Goal: Task Accomplishment & Management: Manage account settings

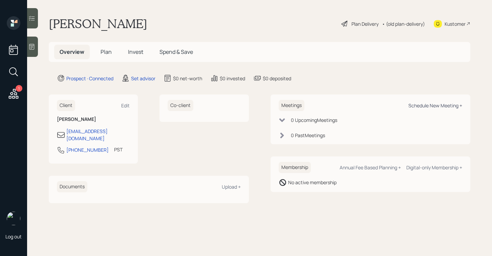
click at [429, 105] on div "Schedule New Meeting +" at bounding box center [436, 105] width 54 height 6
select select "round-[PERSON_NAME]"
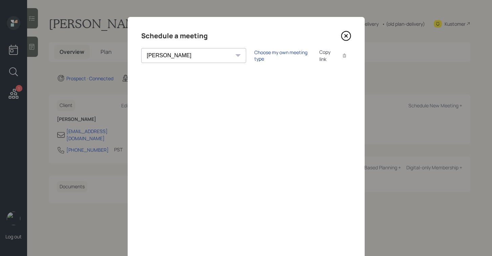
click at [254, 56] on div "Choose my own meeting type" at bounding box center [282, 55] width 57 height 13
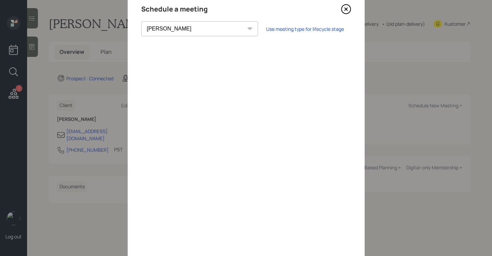
scroll to position [26, 0]
click at [349, 10] on icon at bounding box center [346, 9] width 10 height 10
